Goal: Task Accomplishment & Management: Manage account settings

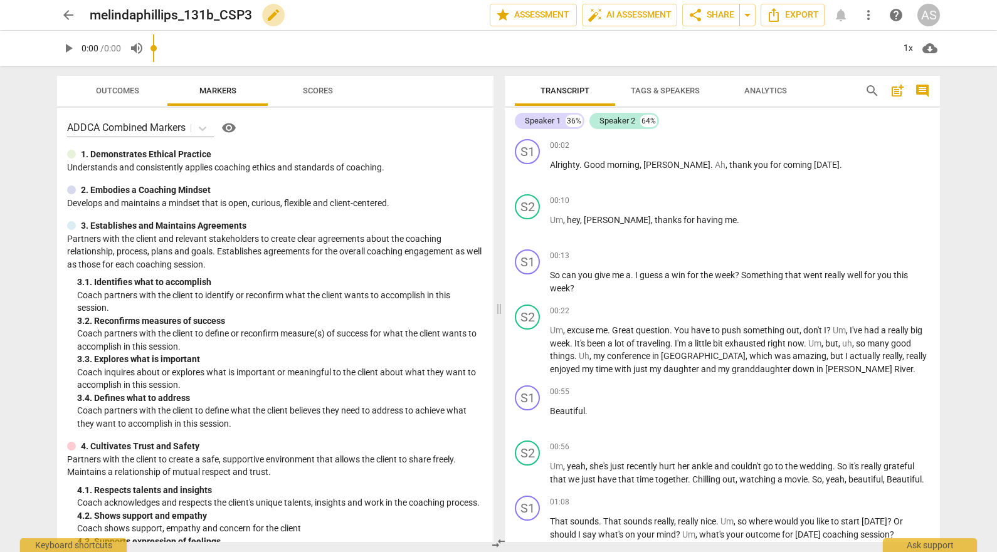
click at [265, 14] on span "edit" at bounding box center [273, 15] width 23 height 15
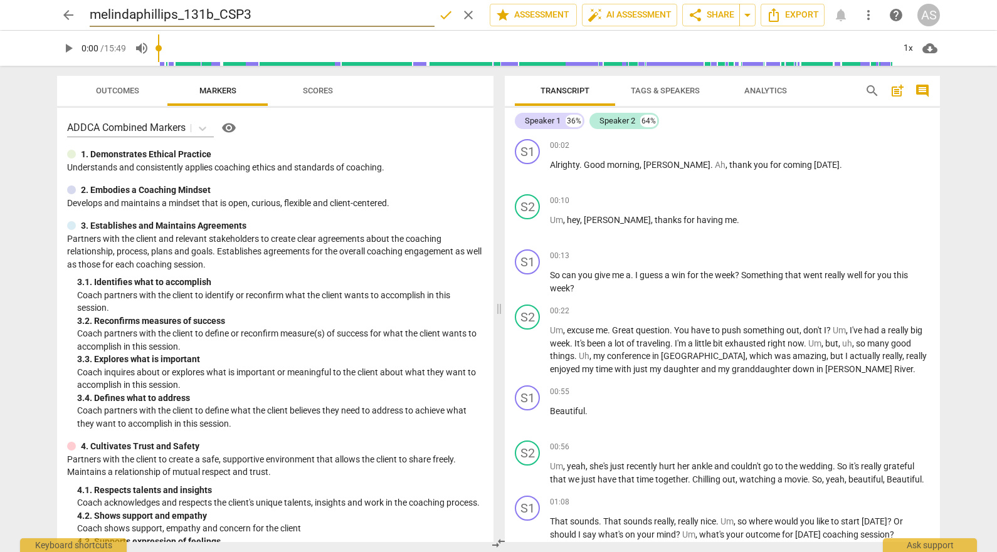
click at [187, 10] on input "melindaphillips_131b_CSP3" at bounding box center [262, 15] width 345 height 24
type input "melindaphillips_B131B_CSP3"
click at [89, 11] on div "arrow_back melindaphillips_B131B_CSP3 done clear star Assessment auto_fix_high …" at bounding box center [498, 15] width 883 height 24
click at [93, 16] on h2 "melindaphillips_B131B_CSP3" at bounding box center [175, 16] width 171 height 16
click at [100, 16] on h2 "melindaphillips_B131B_CSP3" at bounding box center [175, 16] width 171 height 16
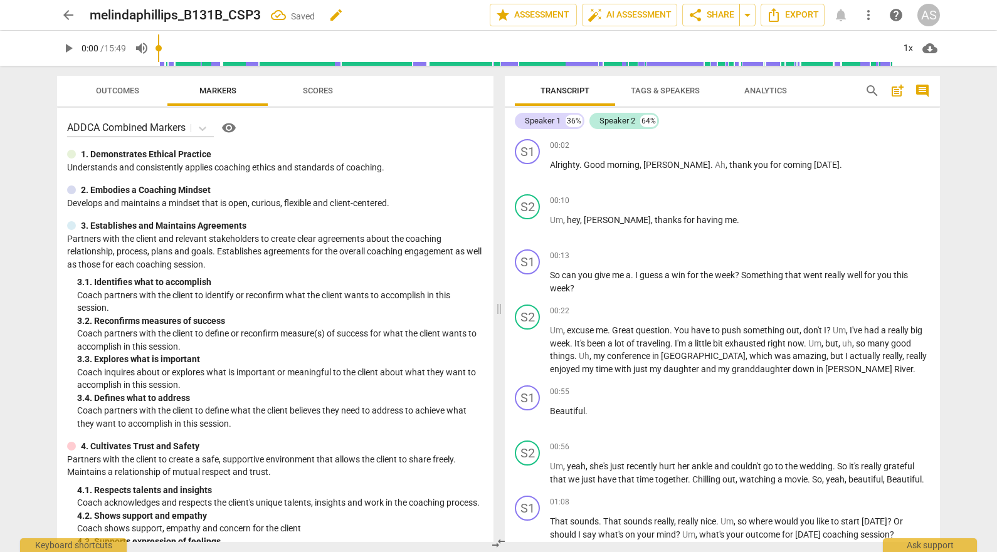
click at [329, 10] on span "edit" at bounding box center [336, 15] width 23 height 15
drag, startPoint x: 99, startPoint y: 14, endPoint x: 85, endPoint y: 11, distance: 14.0
click at [85, 11] on div "arrow_back melindaphillips_B131B_CSP3 done clear star Assessment auto_fix_high …" at bounding box center [498, 15] width 883 height 24
type input "MelindaPhillips_B131B_CSP3"
click at [440, 9] on span "done" at bounding box center [445, 15] width 15 height 15
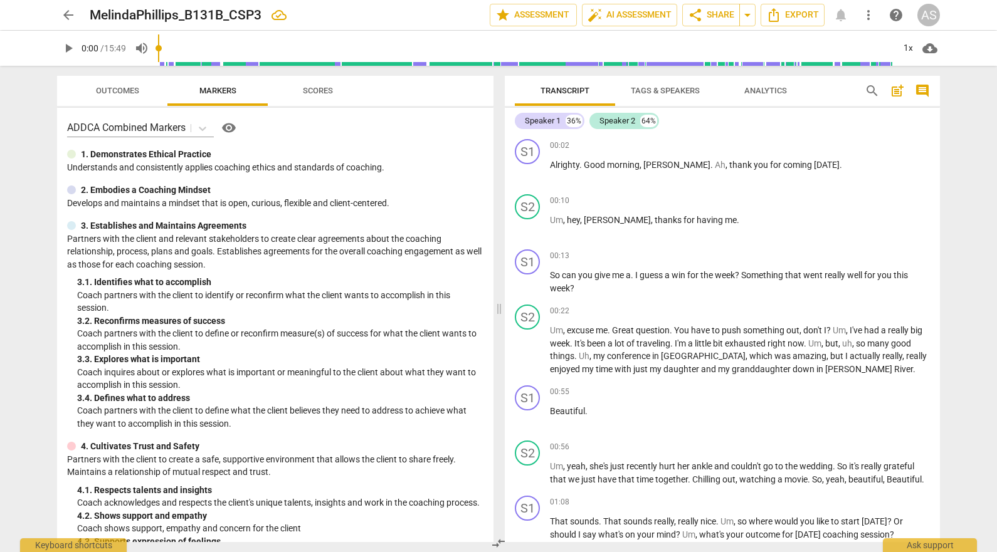
click at [68, 18] on span "arrow_back" at bounding box center [68, 15] width 15 height 15
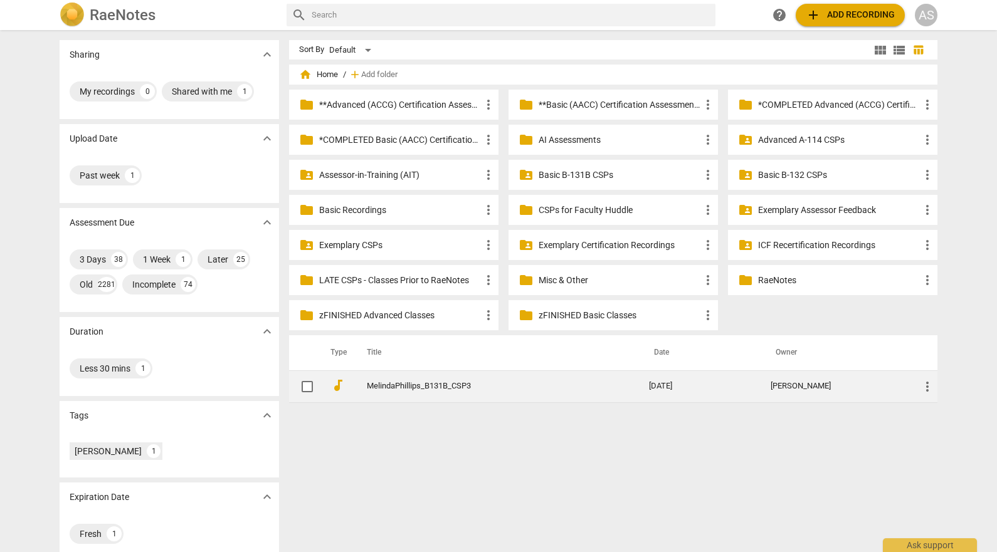
click at [920, 386] on span "more_vert" at bounding box center [927, 386] width 15 height 15
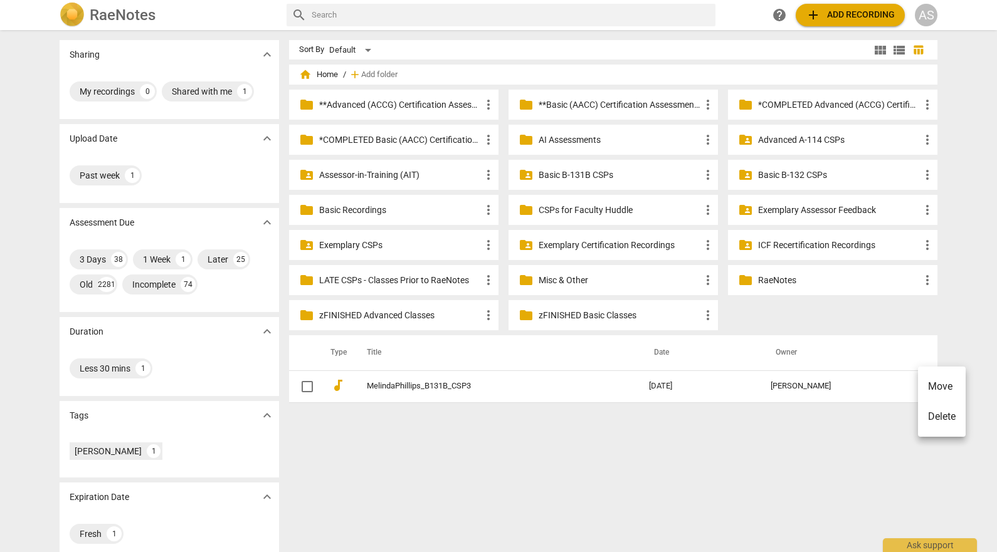
click at [939, 382] on li "Move" at bounding box center [942, 387] width 48 height 30
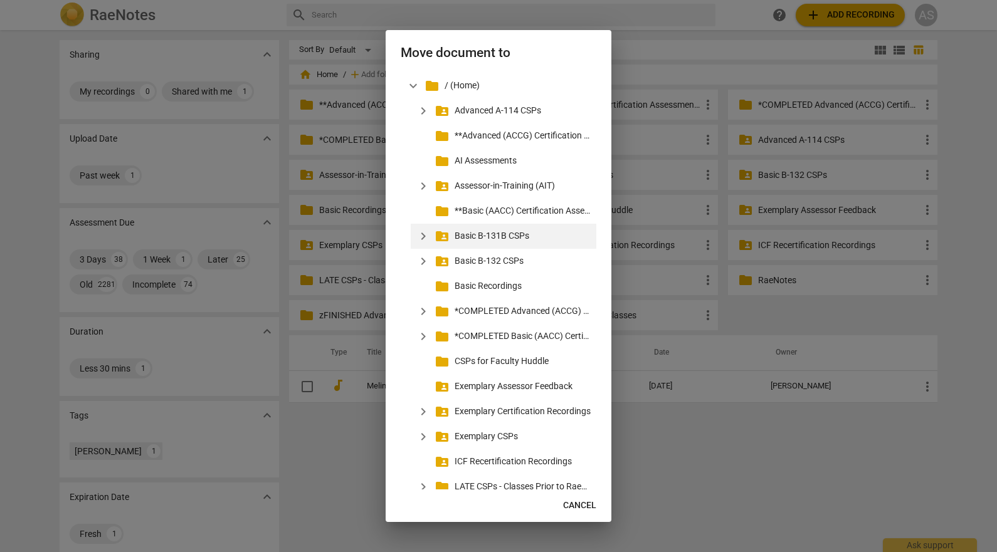
click at [425, 236] on span "expand_more" at bounding box center [423, 236] width 15 height 15
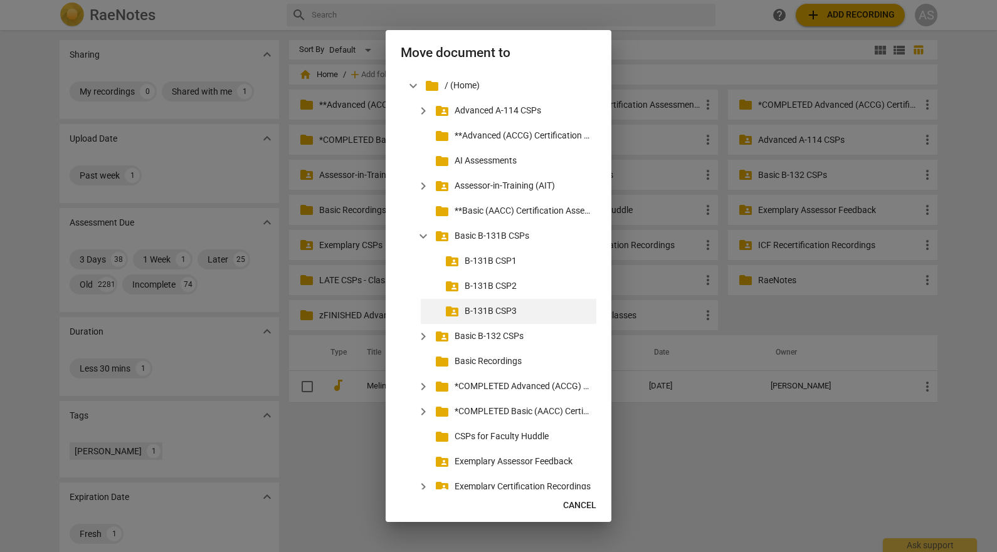
click at [477, 307] on p "B-131B CSP3" at bounding box center [528, 311] width 127 height 13
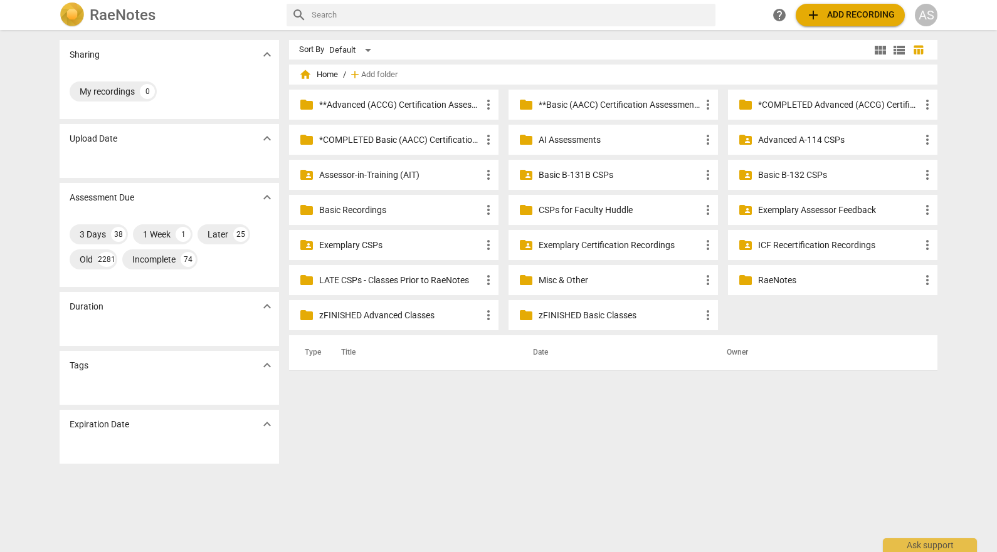
click at [580, 176] on p "Basic B-131B CSPs" at bounding box center [620, 175] width 162 height 13
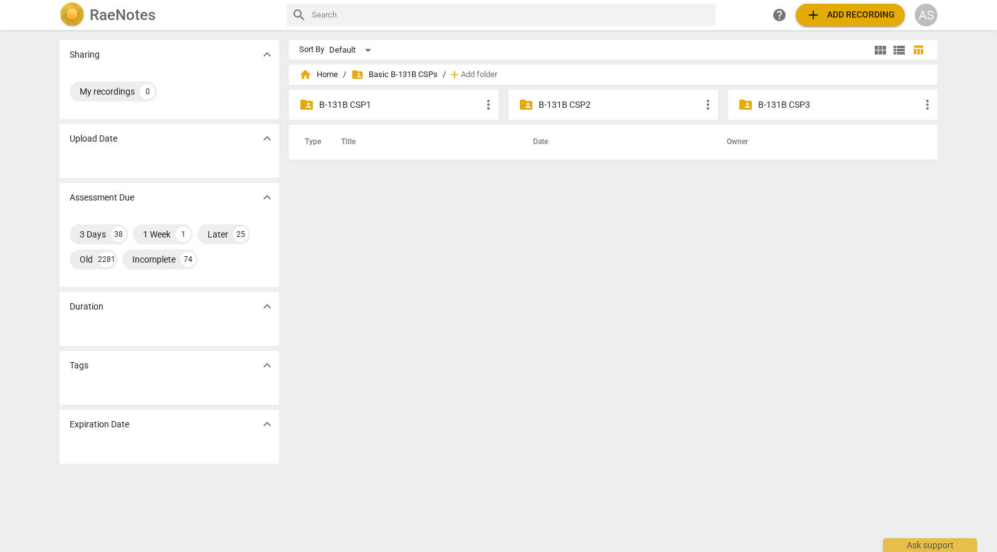
click at [764, 102] on p "B-131B CSP3" at bounding box center [839, 104] width 162 height 13
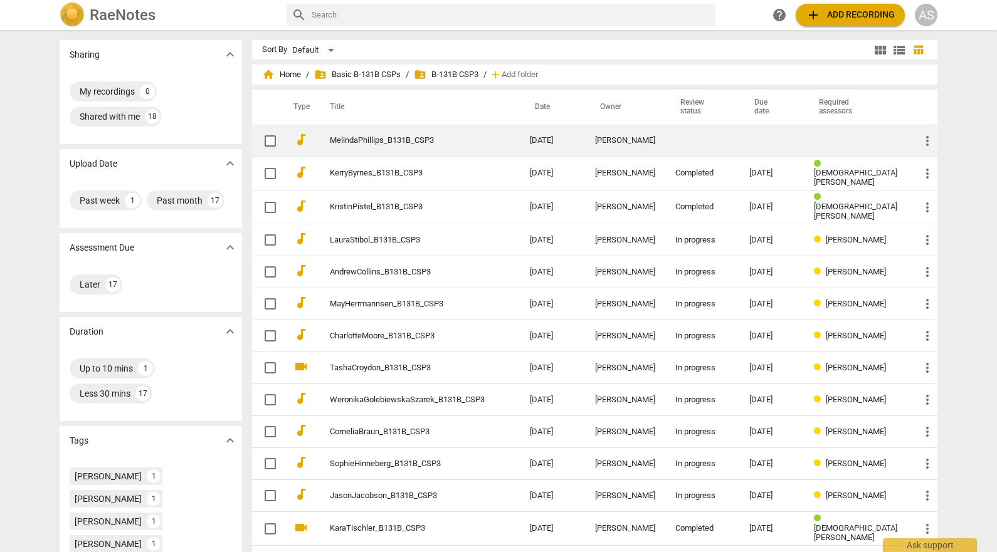
click at [790, 149] on td at bounding box center [771, 141] width 65 height 32
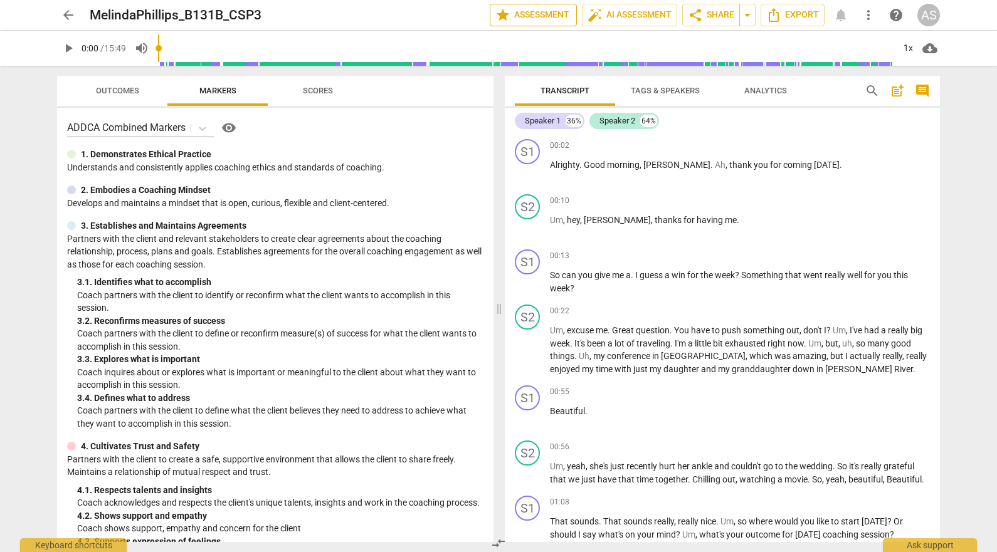
click at [530, 16] on span "star Assessment" at bounding box center [533, 15] width 76 height 15
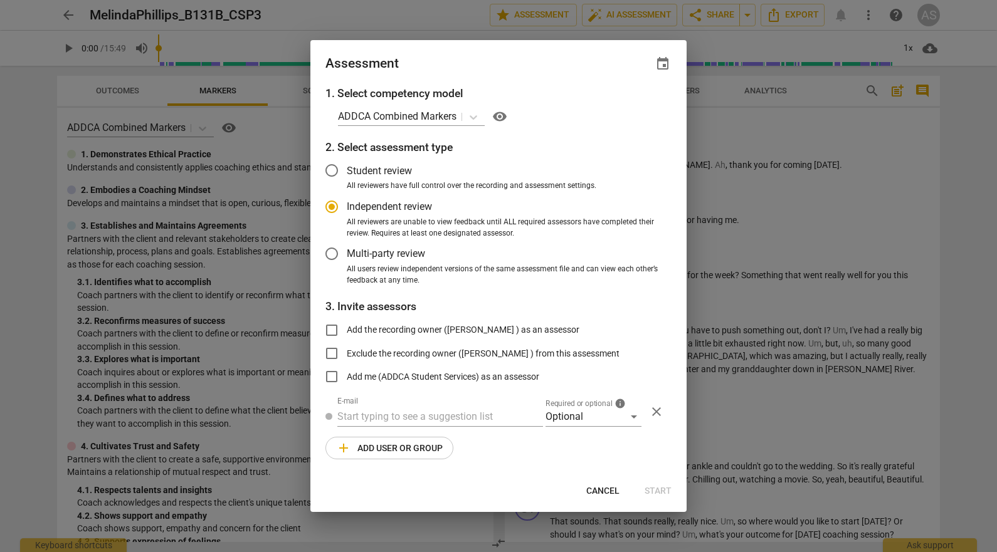
click at [668, 64] on span "event" at bounding box center [662, 63] width 15 height 15
radio input "false"
click at [623, 105] on input "date" at bounding box center [588, 107] width 88 height 18
type input "2025-10-21"
click at [502, 65] on div at bounding box center [498, 276] width 997 height 552
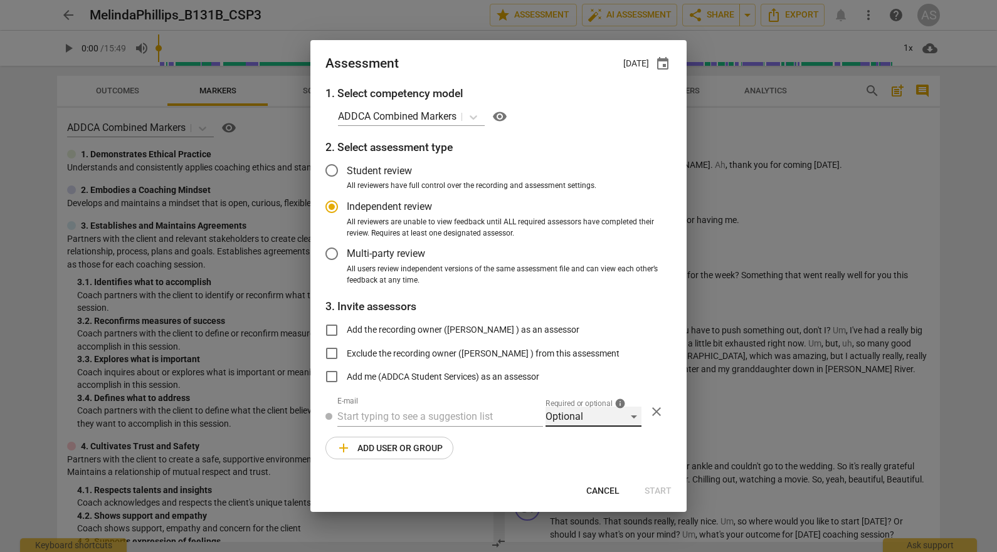
click at [594, 420] on div "Optional" at bounding box center [593, 417] width 96 height 20
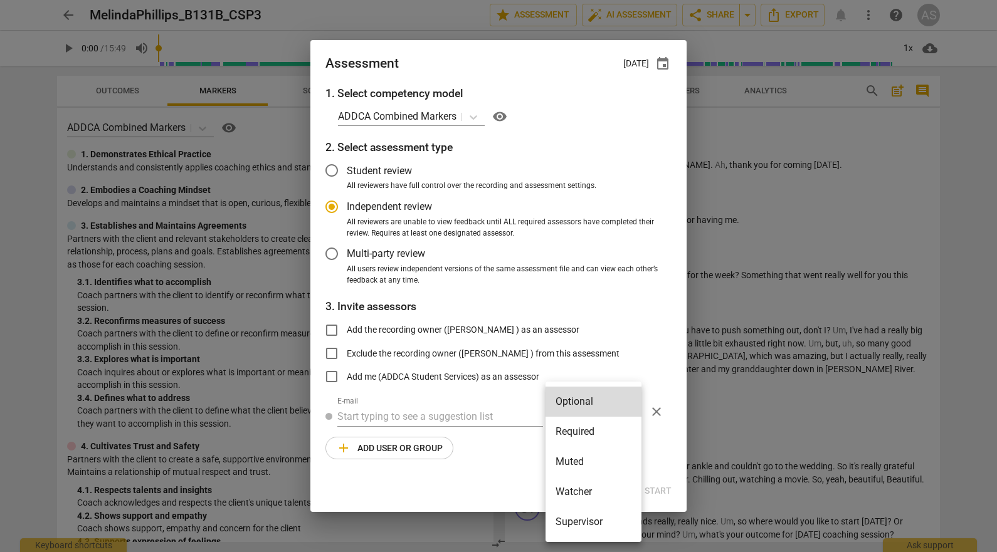
click at [598, 432] on li "Required" at bounding box center [593, 432] width 96 height 30
radio input "false"
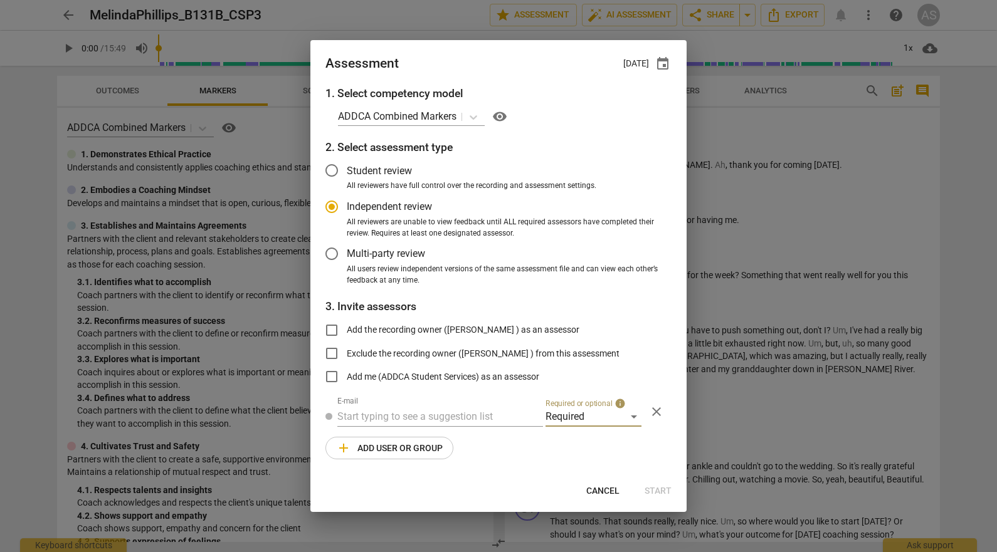
click at [445, 411] on input "text" at bounding box center [440, 417] width 206 height 20
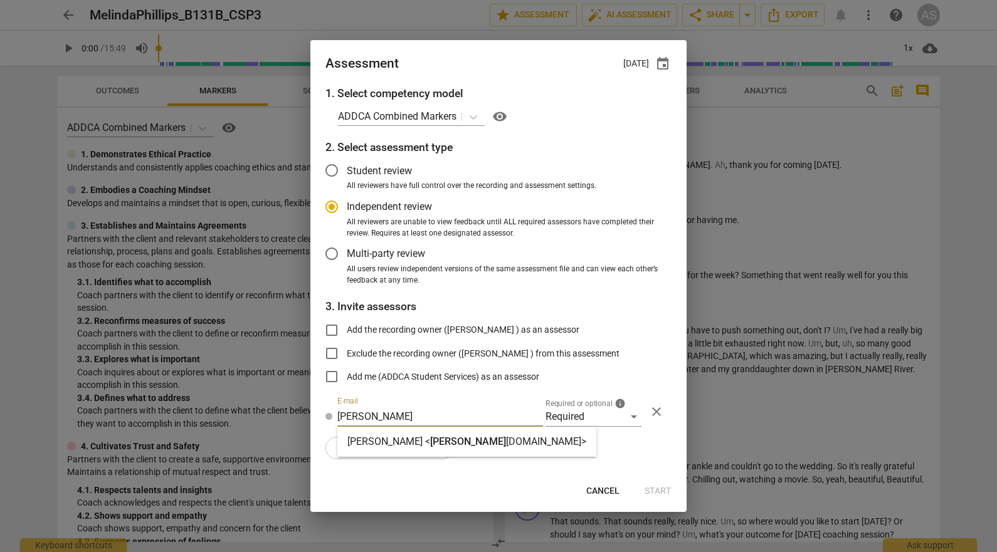
type input "cathy@add"
click at [435, 444] on span "cathy@add" at bounding box center [468, 442] width 76 height 12
radio input "false"
type input "Cathy Rashidian <cathy@addca.com>"
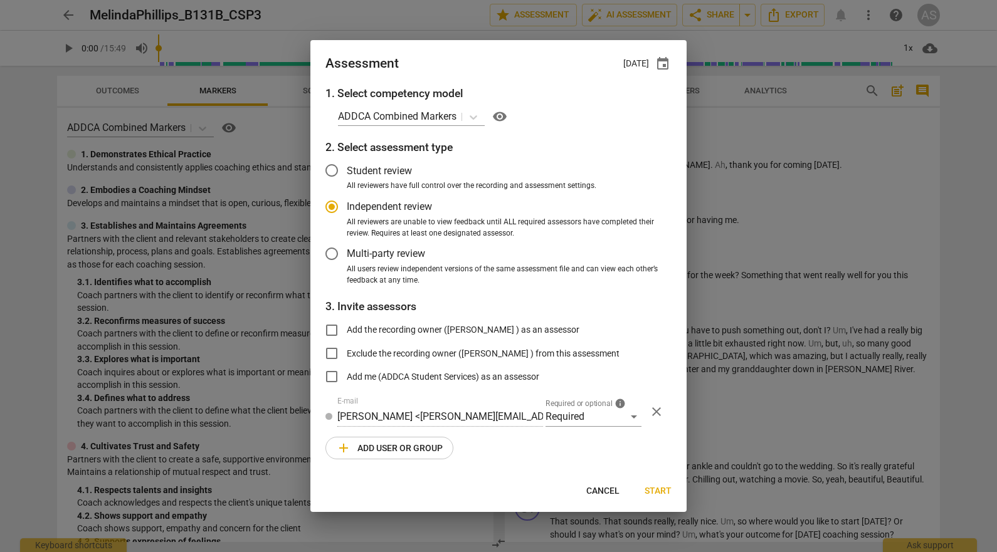
click at [414, 446] on span "add Add user or group" at bounding box center [389, 448] width 107 height 15
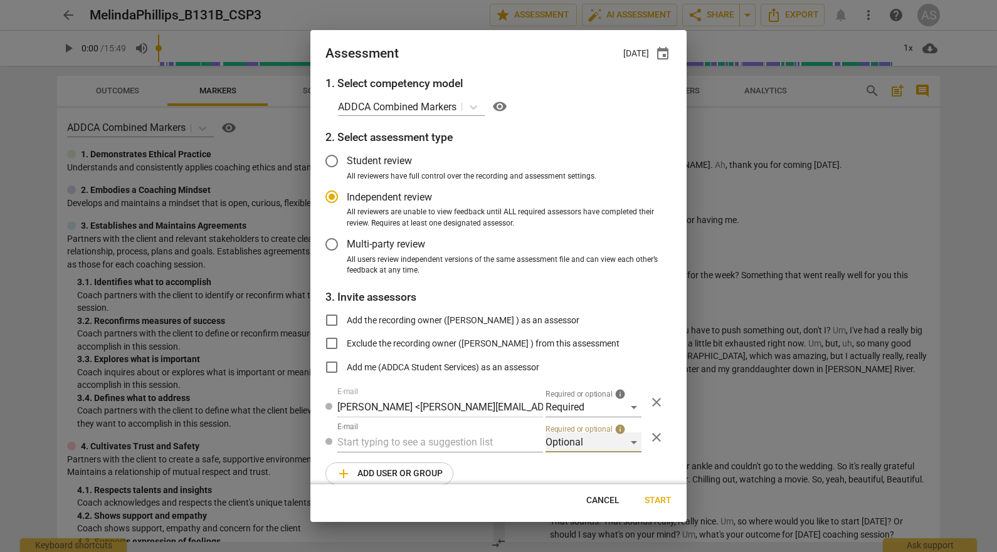
click at [589, 448] on div "Optional" at bounding box center [593, 443] width 96 height 20
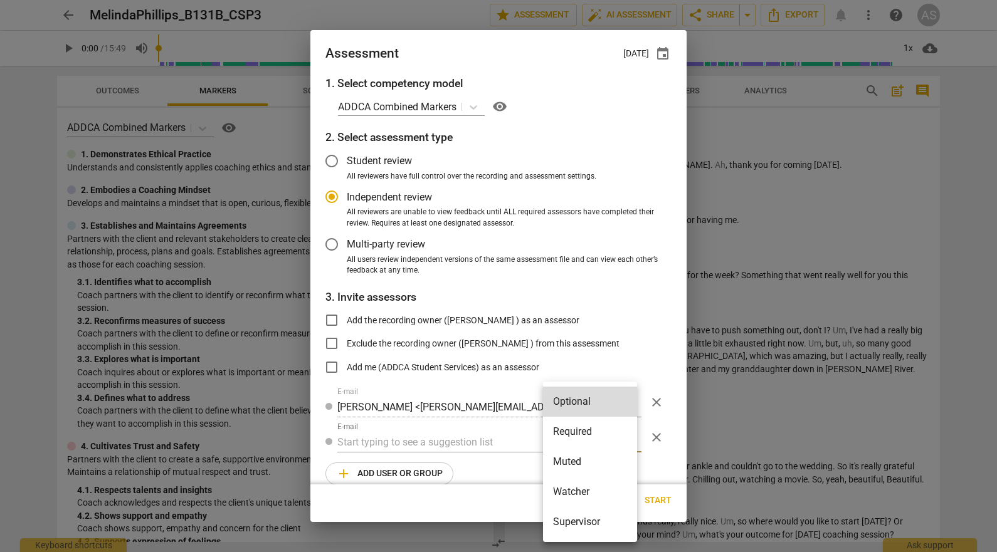
click at [581, 460] on li "Muted" at bounding box center [590, 462] width 94 height 30
radio input "false"
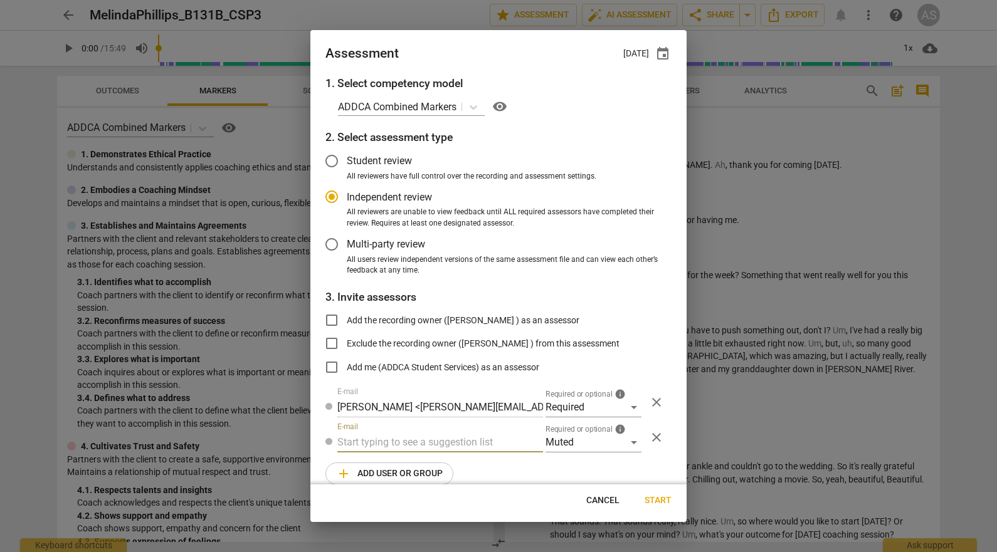
click at [466, 441] on input "text" at bounding box center [440, 443] width 206 height 20
type input "131B"
click at [458, 458] on div "Basic B- 131B CSPs" at bounding box center [438, 468] width 203 height 30
radio input "false"
type input "Basic B-131B CSPs"
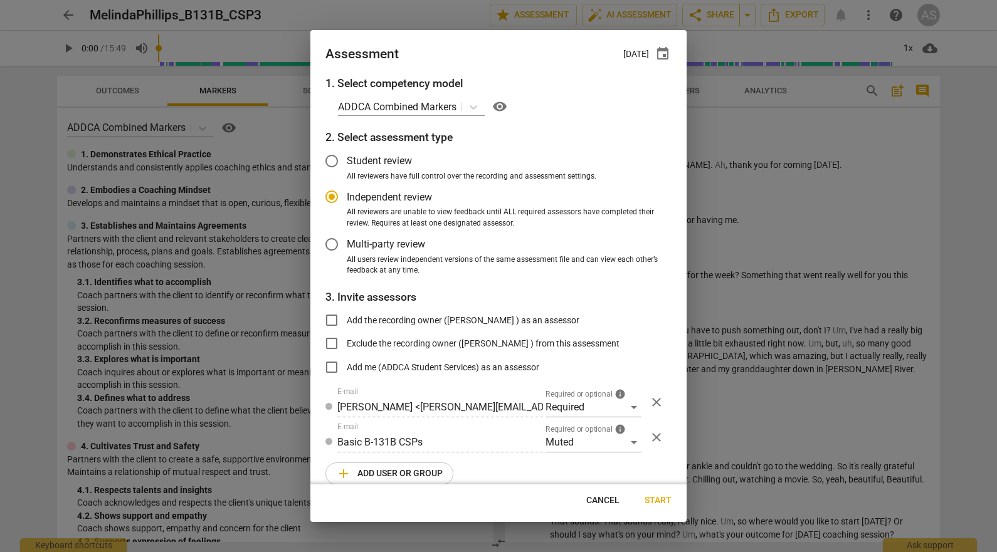
click at [659, 500] on span "Start" at bounding box center [658, 501] width 27 height 13
radio input "false"
type input "Charlotte Moore <charlotte.moore2@gmail.com>"
type input "Andrew Collins <akcollins@gmail.com>"
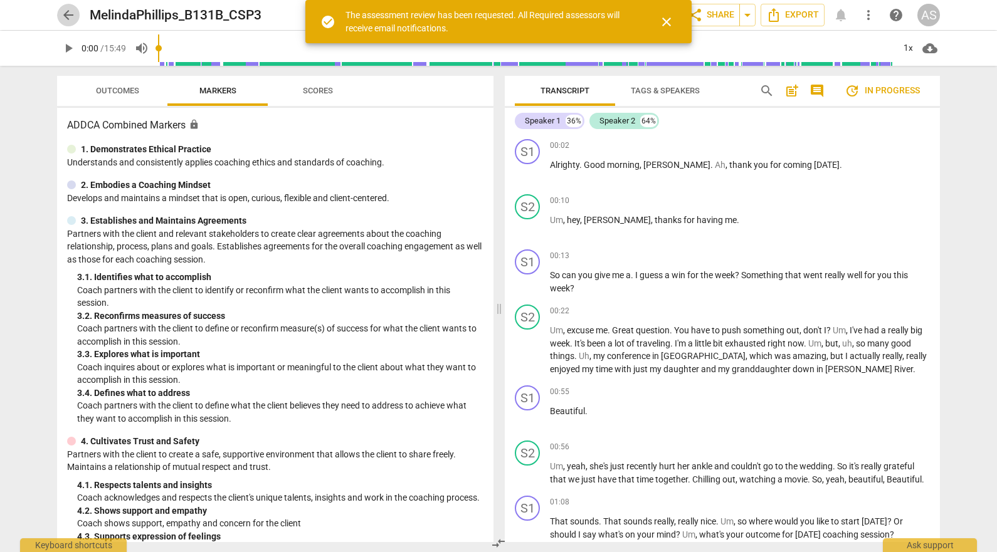
click at [70, 15] on span "arrow_back" at bounding box center [68, 15] width 15 height 15
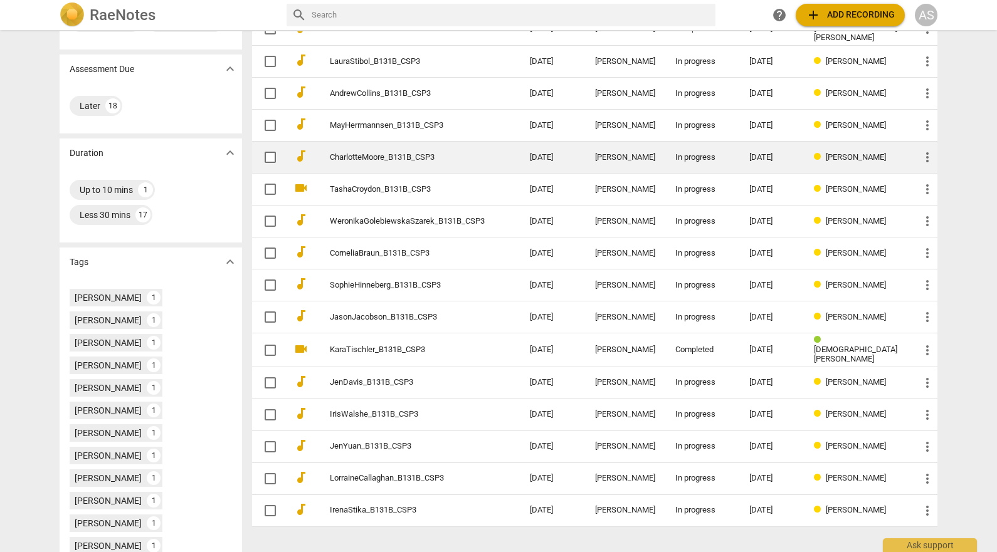
scroll to position [215, 0]
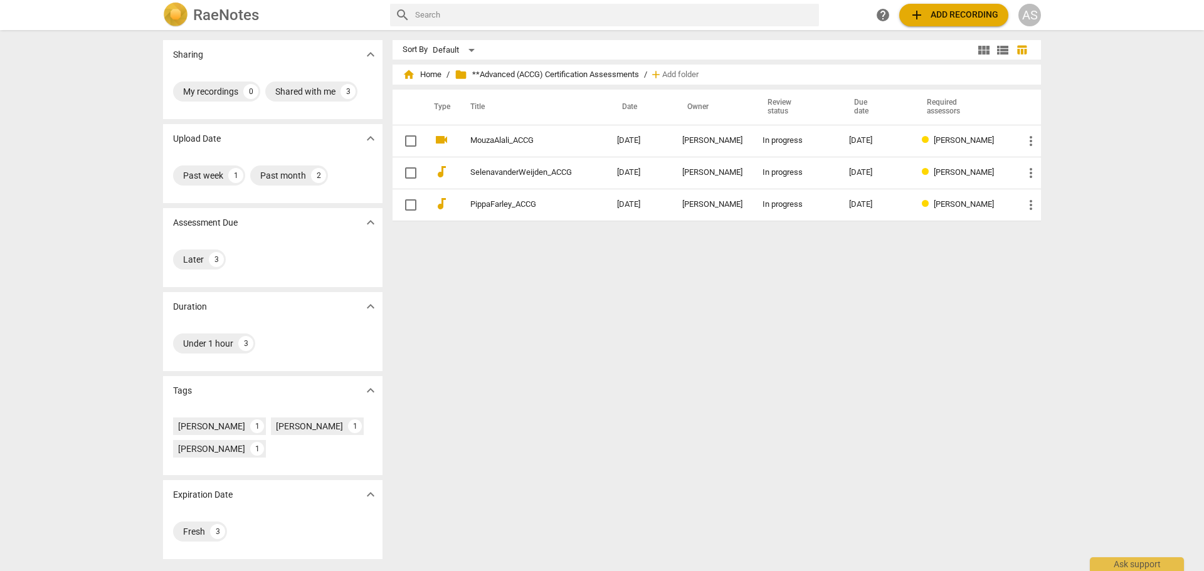
click at [419, 66] on div "home Home / folder **Advanced (ACCG) Certification Assessments / add Add folder" at bounding box center [717, 75] width 628 height 20
click at [423, 73] on span "home Home" at bounding box center [422, 74] width 39 height 13
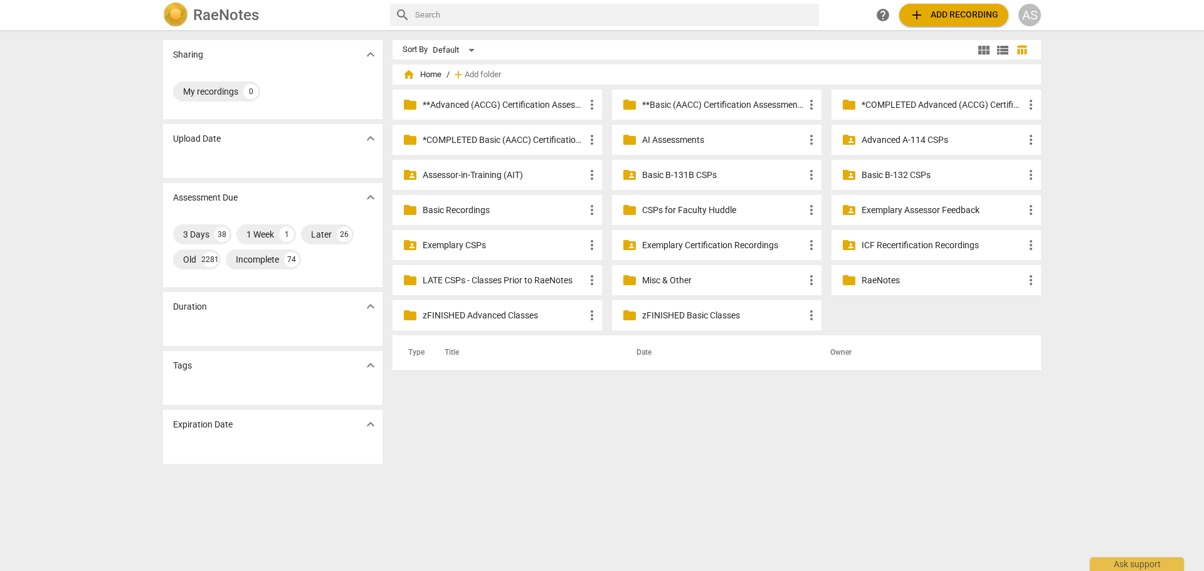
click at [868, 174] on p "Basic B-132 CSPs" at bounding box center [942, 175] width 162 height 13
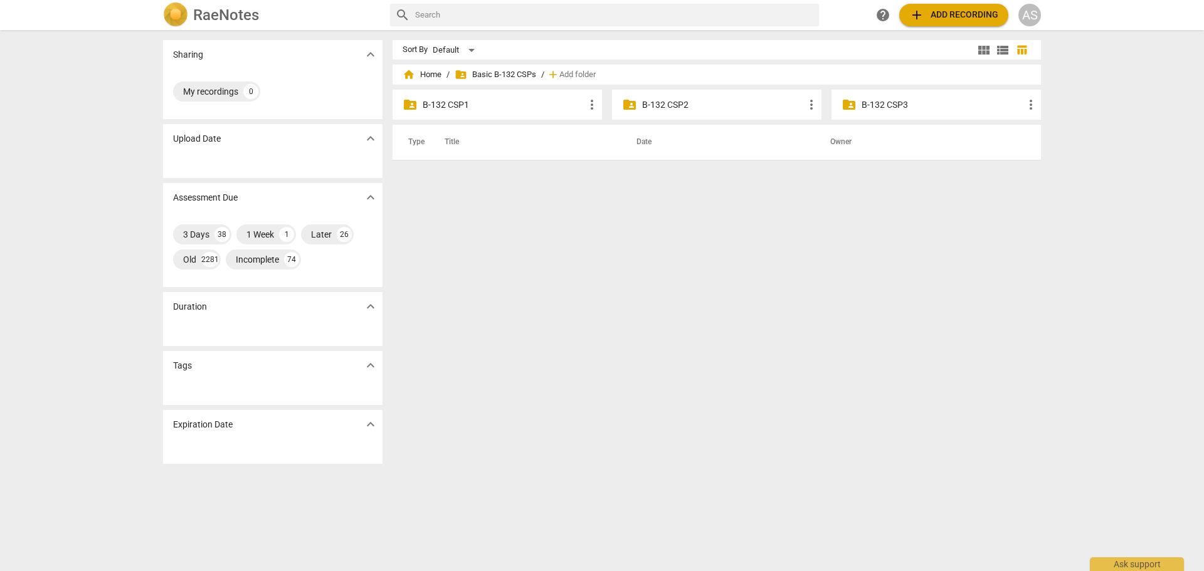
click at [501, 112] on div "folder_shared B-132 CSP1 more_vert" at bounding box center [496, 105] width 209 height 30
click at [482, 102] on p "B-132 CSP1" at bounding box center [504, 104] width 162 height 13
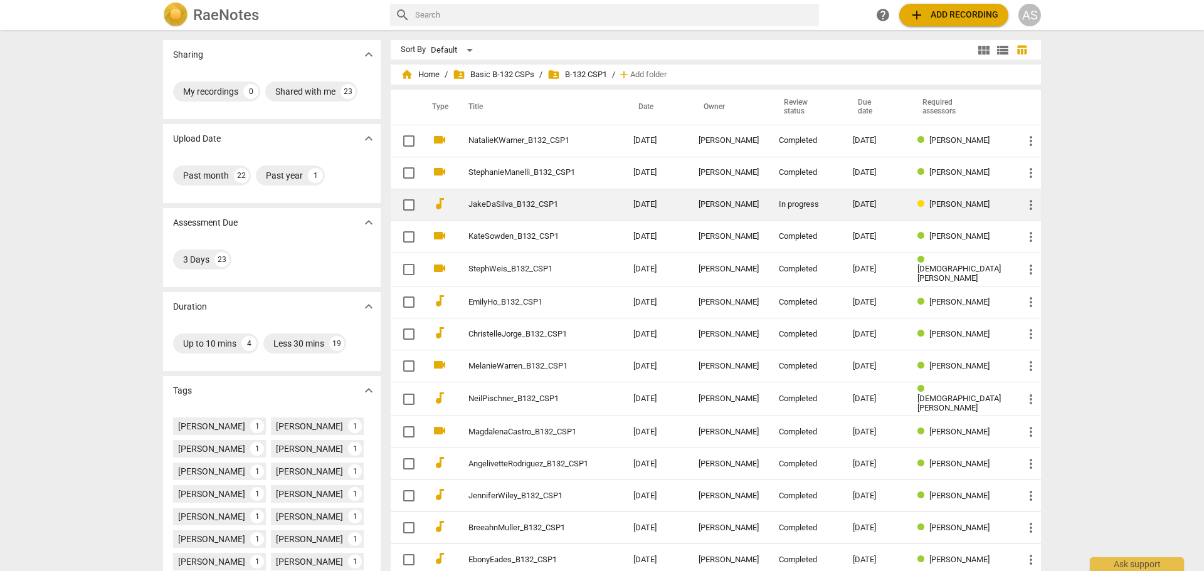
click at [704, 204] on div "[PERSON_NAME]" at bounding box center [728, 204] width 60 height 9
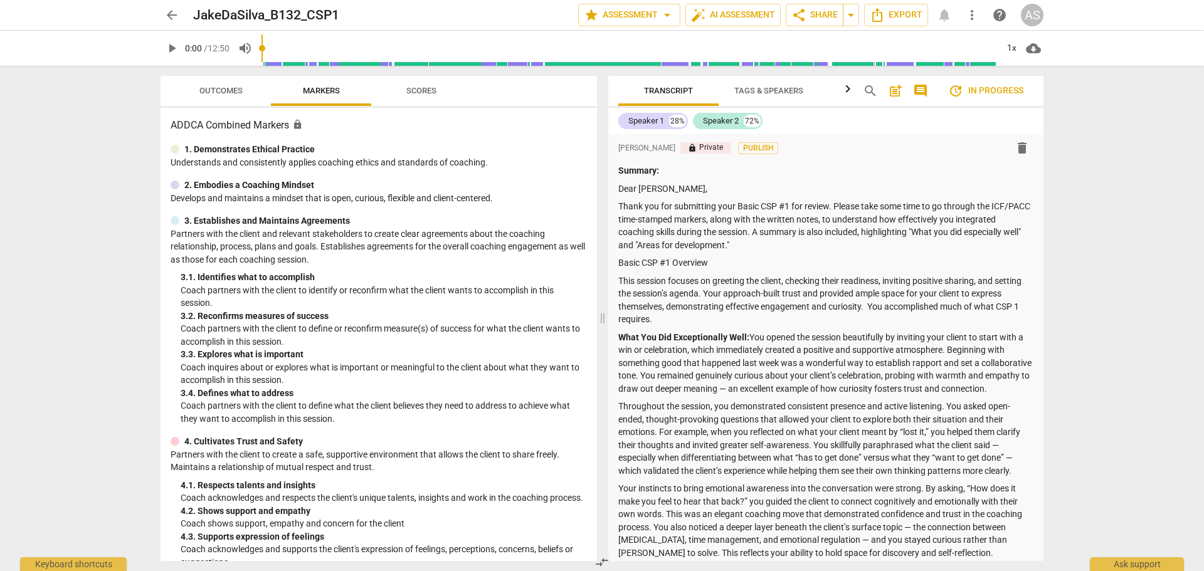
click at [242, 98] on span "Outcomes" at bounding box center [220, 91] width 73 height 17
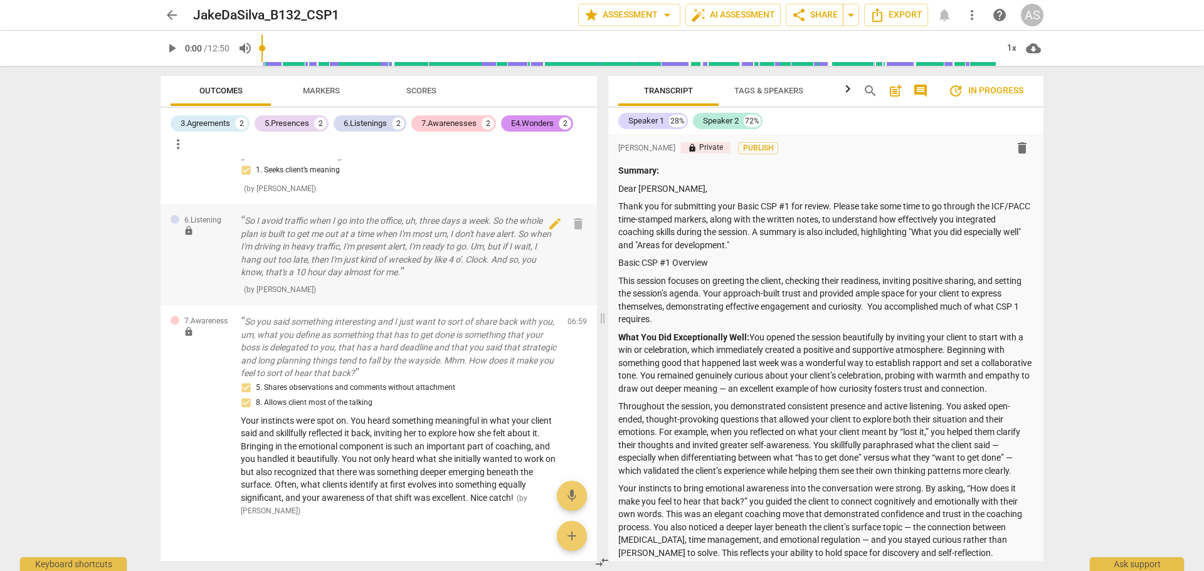
scroll to position [974, 0]
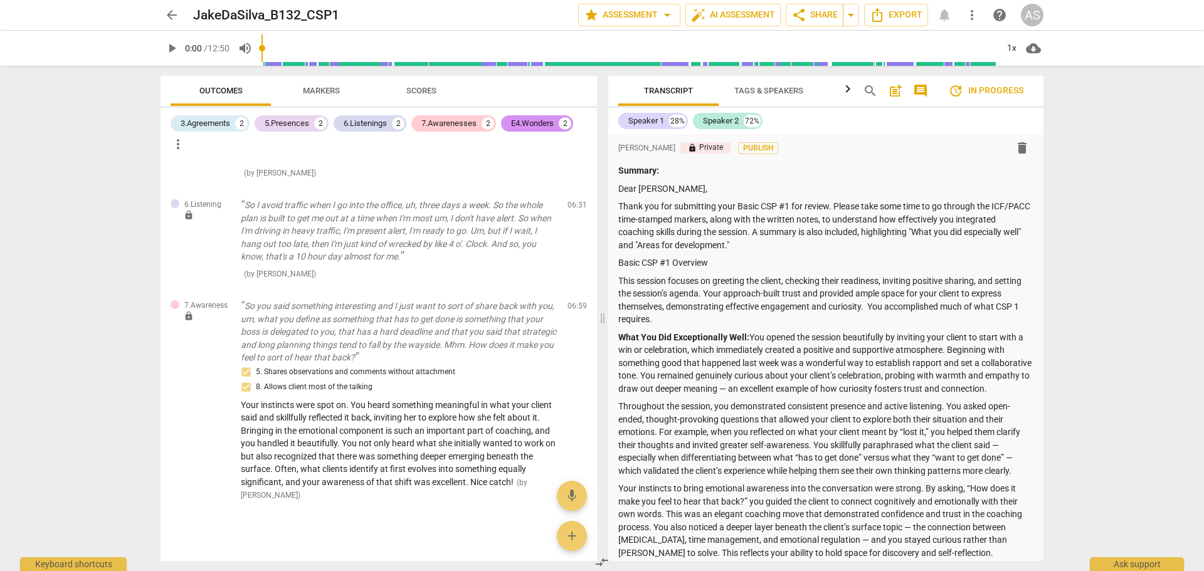
click at [174, 21] on span "arrow_back" at bounding box center [171, 15] width 15 height 15
